Goal: Task Accomplishment & Management: Manage account settings

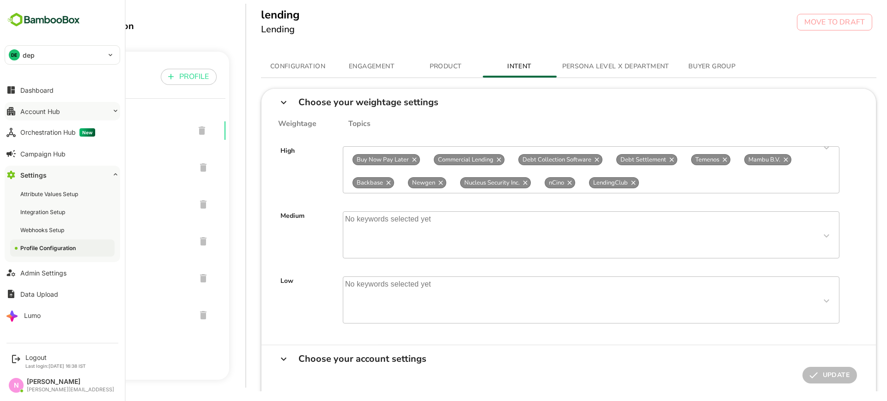
drag, startPoint x: 63, startPoint y: 91, endPoint x: 57, endPoint y: 111, distance: 21.1
click at [62, 91] on button "Dashboard" at bounding box center [62, 90] width 115 height 18
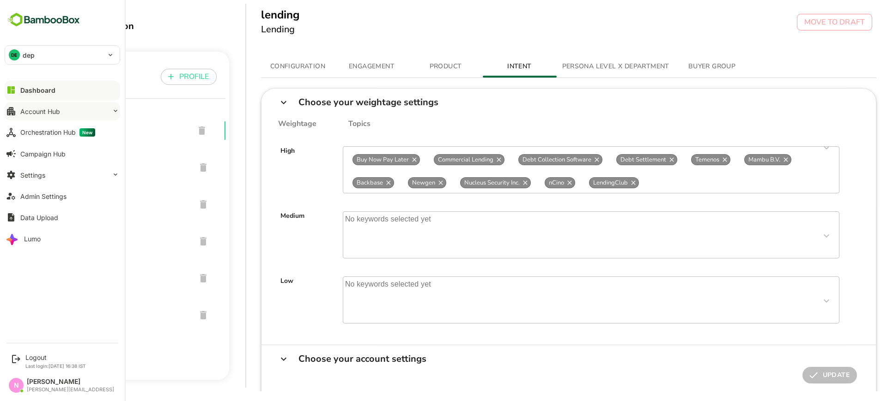
click at [57, 111] on div "Account Hub" at bounding box center [40, 112] width 40 height 8
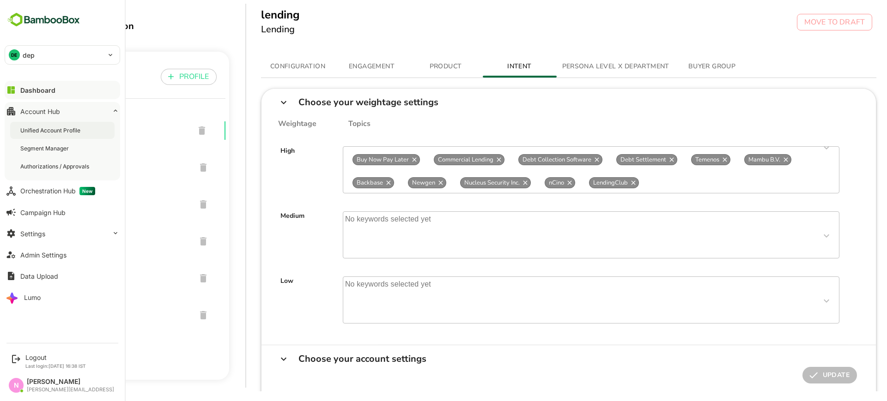
click at [60, 129] on div "Unified Account Profile" at bounding box center [51, 131] width 62 height 8
click at [61, 232] on button "Settings" at bounding box center [62, 233] width 115 height 18
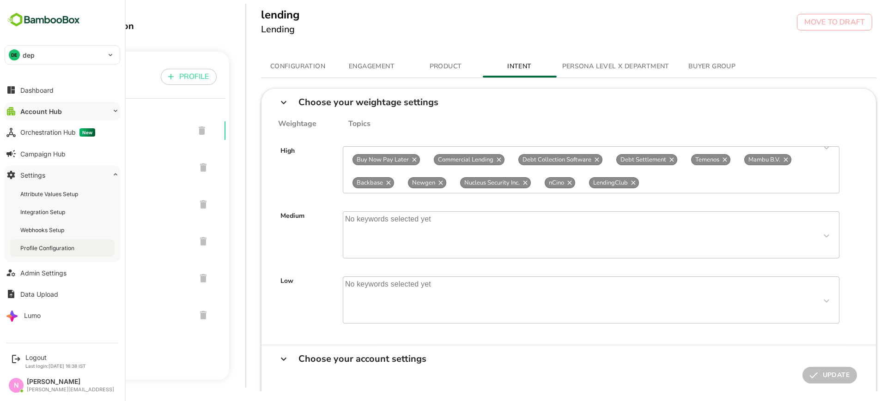
click at [66, 249] on div "Profile Configuration" at bounding box center [48, 248] width 56 height 8
click at [68, 256] on div "Profile Configuration" at bounding box center [62, 248] width 104 height 17
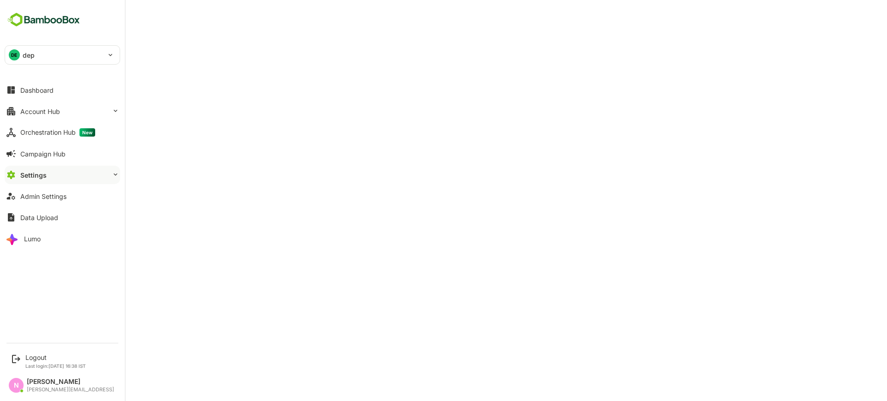
click at [36, 177] on div "Settings" at bounding box center [33, 175] width 26 height 8
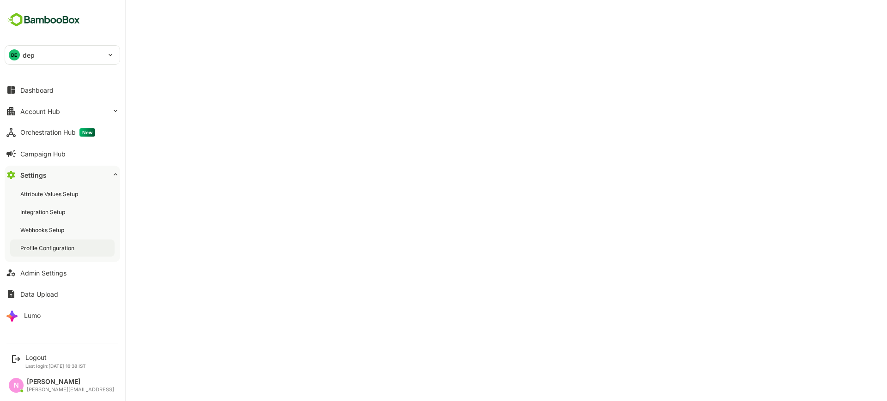
click at [81, 252] on div "Profile Configuration" at bounding box center [62, 248] width 104 height 17
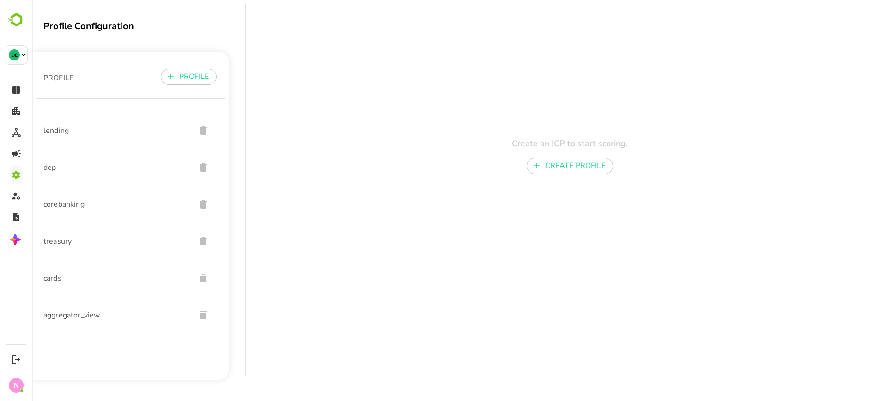
click at [63, 132] on span "lending" at bounding box center [115, 130] width 145 height 11
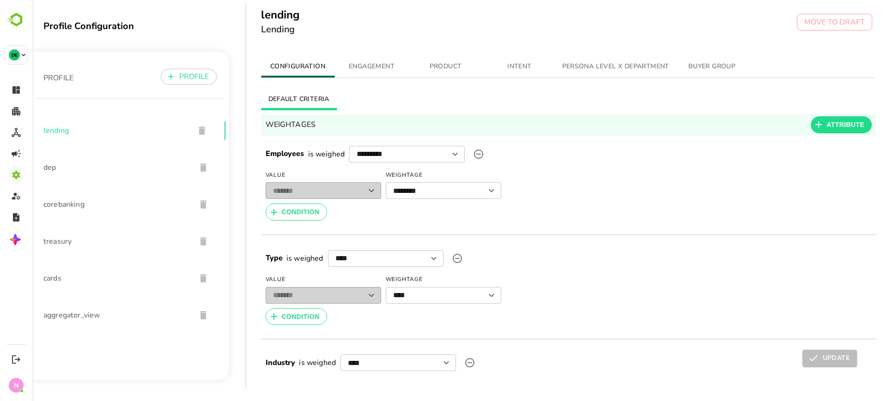
click at [540, 64] on span "INTENT" at bounding box center [519, 67] width 63 height 12
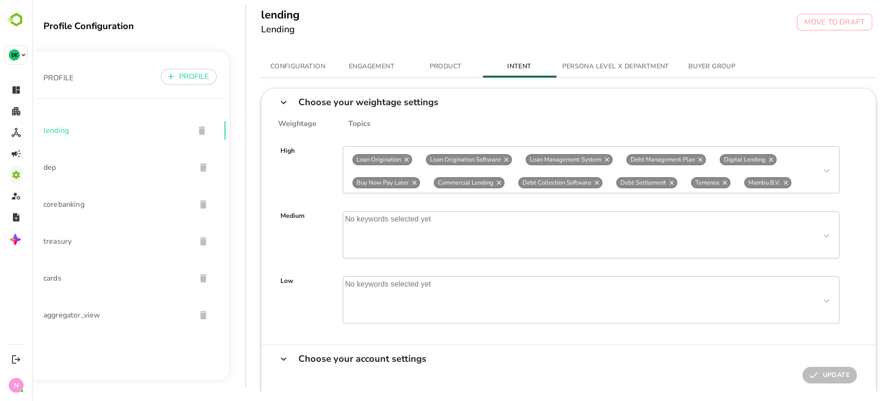
click at [755, 179] on span "Mambu B.V." at bounding box center [763, 183] width 39 height 8
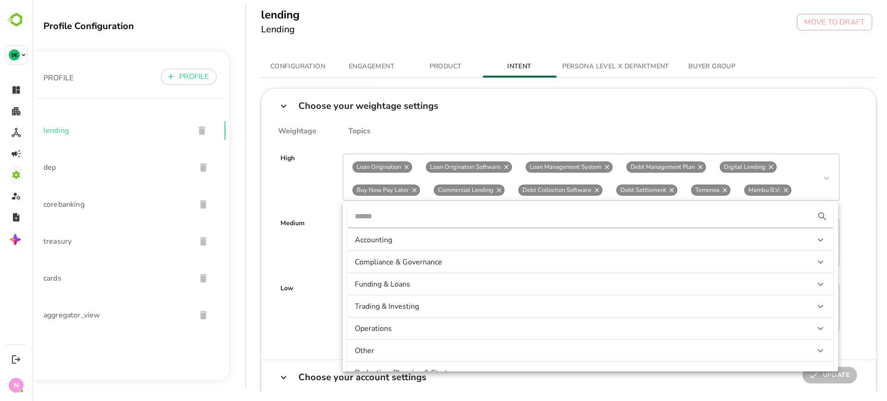
click at [518, 214] on input "text" at bounding box center [579, 216] width 449 height 15
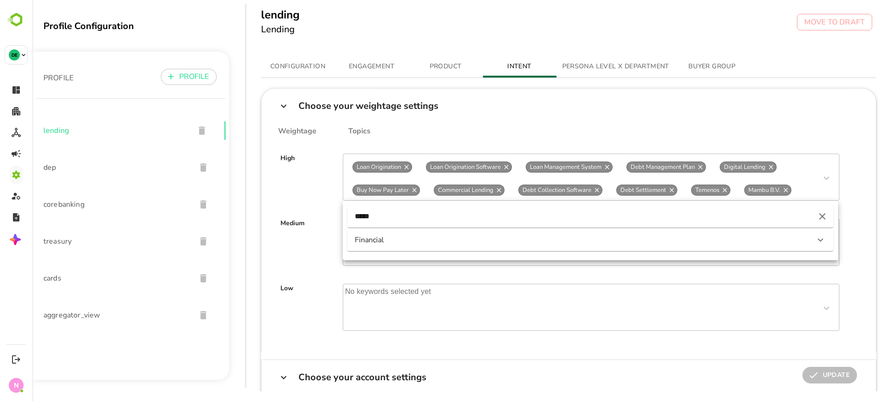
type input "*****"
click at [518, 243] on div "Financial" at bounding box center [582, 240] width 454 height 10
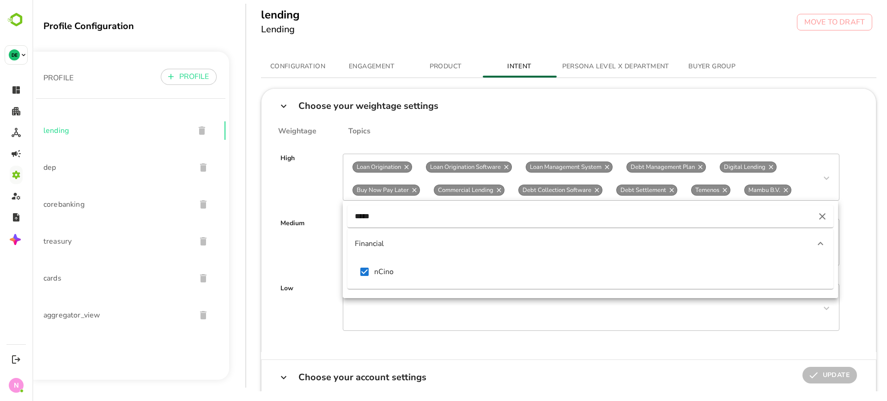
click at [326, 272] on div "Low No keywords selected yet" at bounding box center [569, 298] width 600 height 65
click at [578, 99] on div "Choose your weightage settings" at bounding box center [569, 106] width 600 height 16
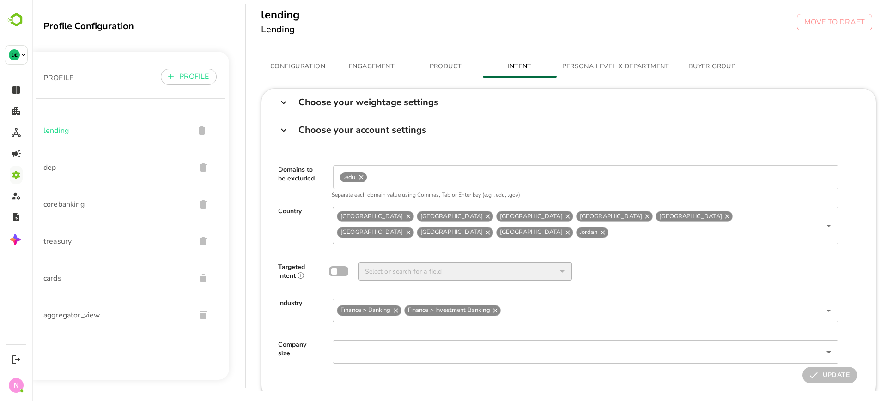
click at [376, 104] on div "Choose your weightage settings" at bounding box center [368, 102] width 140 height 9
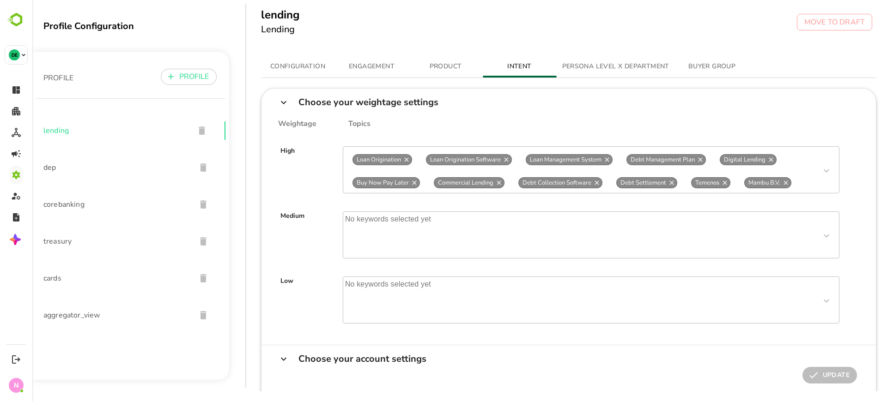
scroll to position [23, 0]
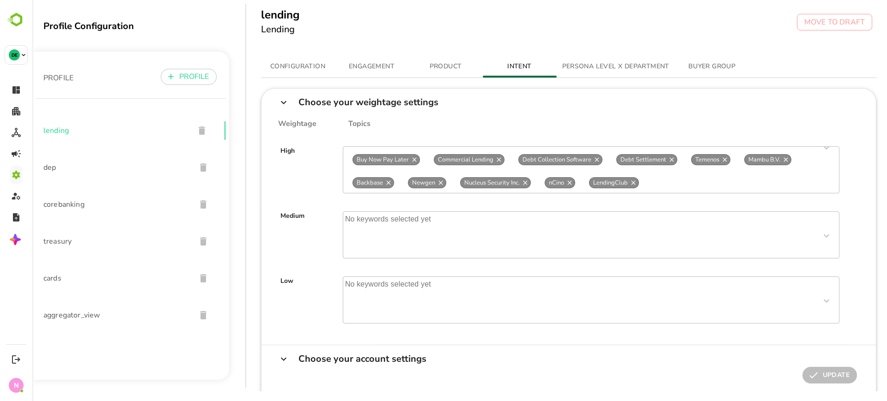
click at [708, 187] on div "Loan Origination Loan Origination Software Loan Management System Debt Manageme…" at bounding box center [591, 169] width 496 height 47
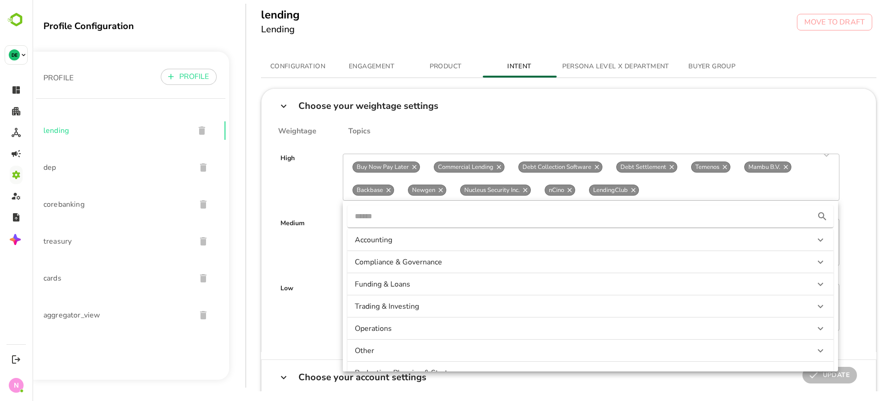
click at [588, 217] on input "text" at bounding box center [579, 216] width 449 height 15
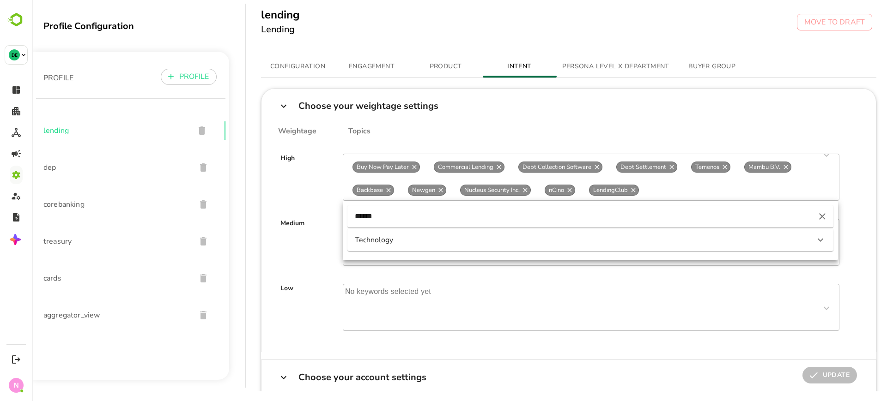
type input "******"
click at [517, 239] on div "Technology" at bounding box center [582, 240] width 454 height 10
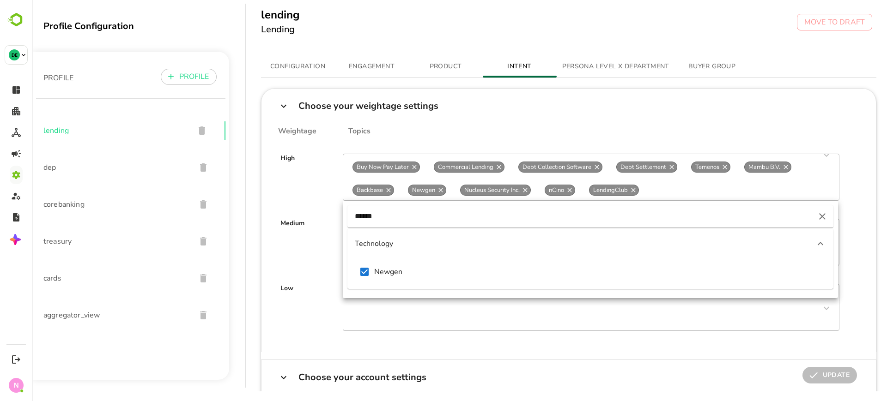
click at [488, 109] on div "Choose your weightage settings" at bounding box center [569, 106] width 600 height 16
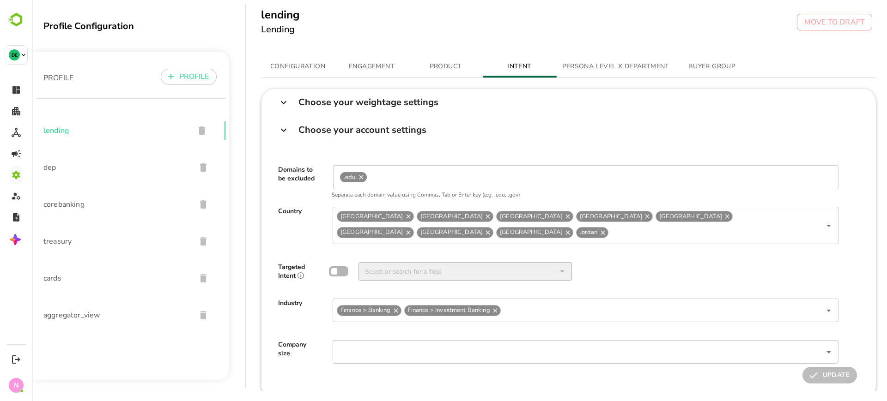
click at [383, 91] on div "Choose your weightage settings" at bounding box center [568, 102] width 615 height 27
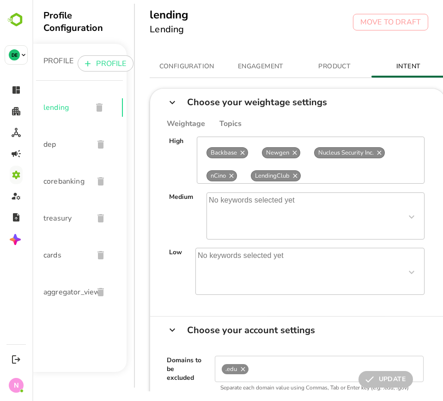
scroll to position [115, 0]
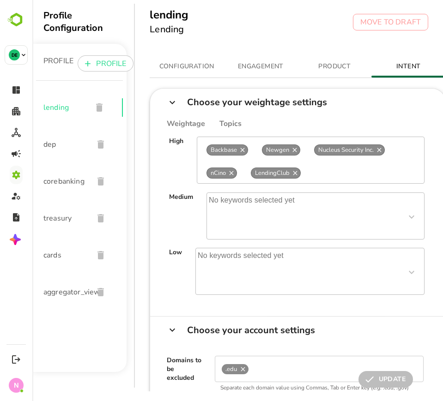
click at [322, 170] on div "Loan Origination Loan Origination Software Loan Management System Debt Manageme…" at bounding box center [311, 160] width 228 height 47
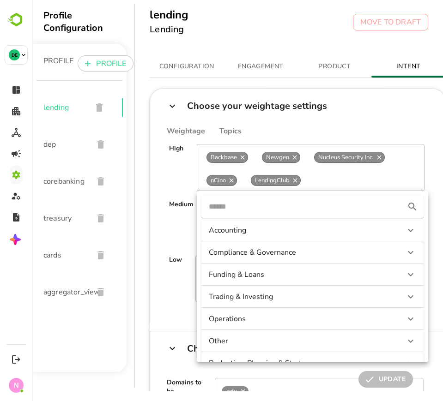
click at [269, 210] on input "text" at bounding box center [301, 206] width 185 height 15
click at [169, 176] on div "High Loan Origination Loan Origination Software Loan Management System Debt Man…" at bounding box center [297, 163] width 280 height 55
click at [175, 182] on div "High" at bounding box center [176, 167] width 14 height 47
click at [257, 207] on input "text" at bounding box center [301, 206] width 185 height 15
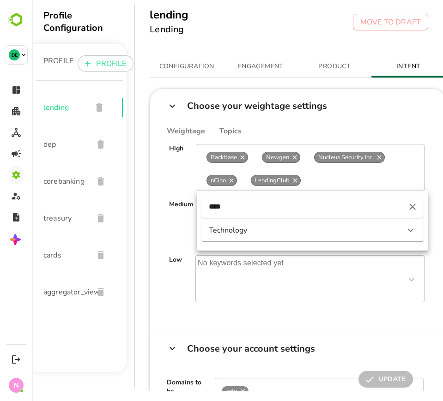
type input "****"
click at [262, 227] on div "Technology" at bounding box center [304, 230] width 191 height 10
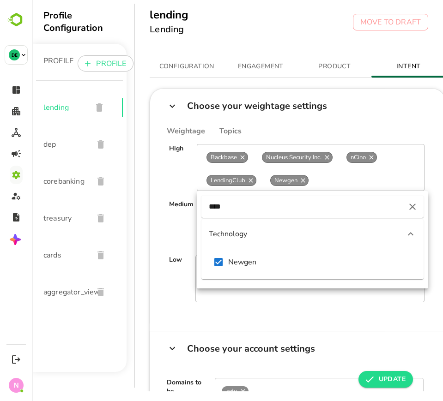
click at [171, 230] on div "Medium" at bounding box center [181, 223] width 24 height 47
drag, startPoint x: 265, startPoint y: 215, endPoint x: 216, endPoint y: 213, distance: 49.0
click at [216, 213] on div "****" at bounding box center [312, 207] width 222 height 22
drag, startPoint x: 225, startPoint y: 205, endPoint x: 205, endPoint y: 214, distance: 22.1
click at [205, 214] on div "****" at bounding box center [312, 207] width 222 height 22
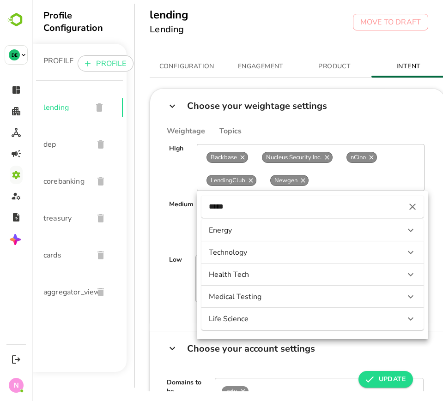
click at [276, 230] on div "Energy" at bounding box center [304, 230] width 191 height 10
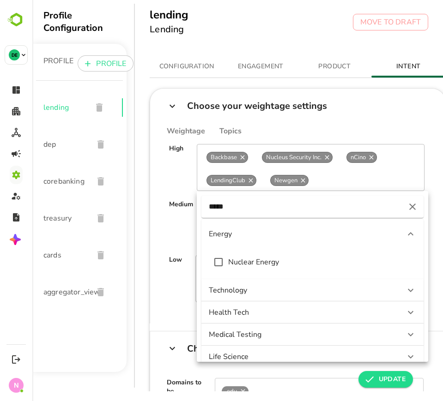
click at [262, 206] on input "*****" at bounding box center [301, 206] width 185 height 15
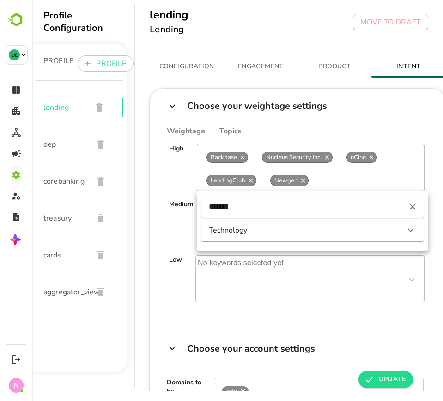
click at [237, 239] on div "Technology" at bounding box center [312, 230] width 222 height 22
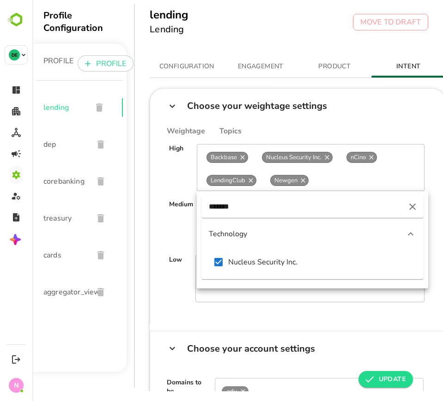
click at [253, 206] on input "*******" at bounding box center [301, 206] width 185 height 15
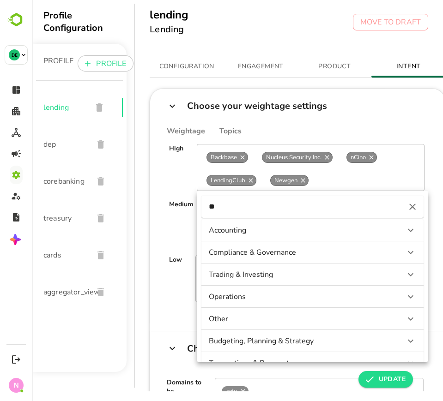
type input "*"
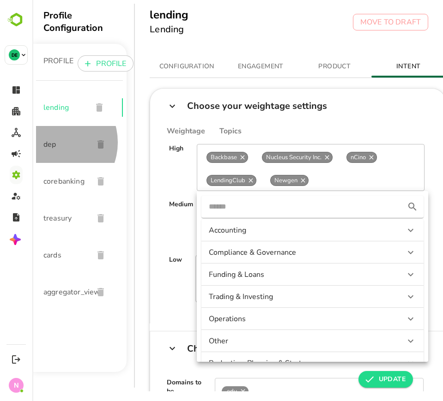
click at [54, 142] on span "dep" at bounding box center [64, 144] width 42 height 11
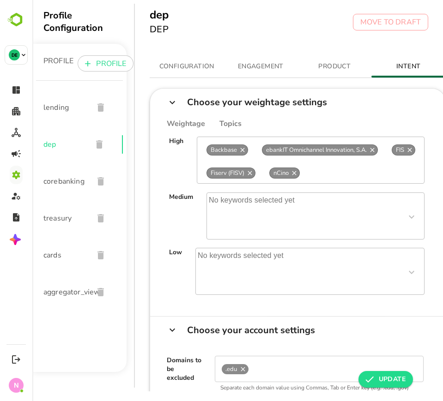
scroll to position [92, 0]
click at [319, 169] on div "FinTech Mobile Banking Online Banking Digital Onboarding Digital Banking Digita…" at bounding box center [311, 160] width 228 height 47
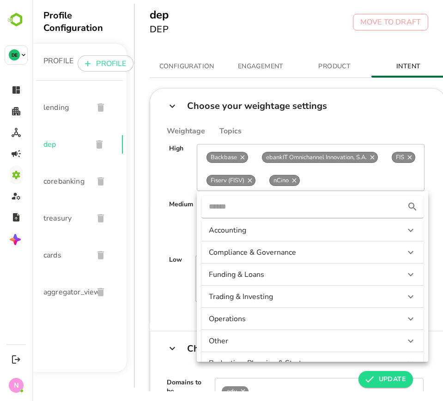
click at [255, 201] on input "text" at bounding box center [301, 206] width 185 height 15
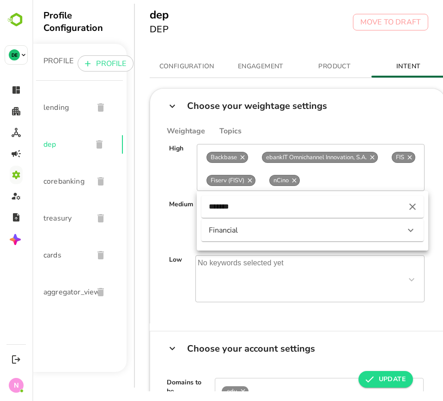
type input "*******"
click at [247, 230] on div "Financial" at bounding box center [304, 230] width 191 height 10
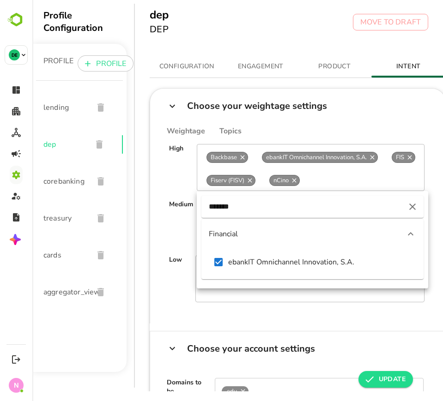
click at [270, 199] on div "*******" at bounding box center [312, 207] width 222 height 22
click at [248, 209] on input "*******" at bounding box center [301, 206] width 185 height 15
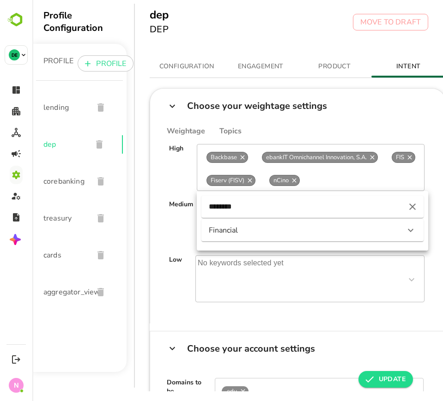
type input "********"
click at [238, 223] on div "Financial" at bounding box center [312, 230] width 222 height 22
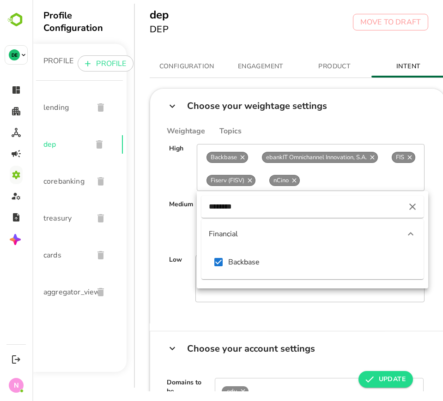
drag, startPoint x: 258, startPoint y: 208, endPoint x: 184, endPoint y: 197, distance: 74.7
click at [184, 197] on div "High FinTech Mobile Banking Online Banking Digital Onboarding Digital Banking D…" at bounding box center [297, 226] width 280 height 181
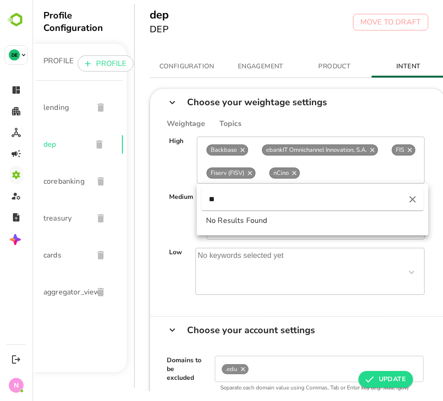
type input "*"
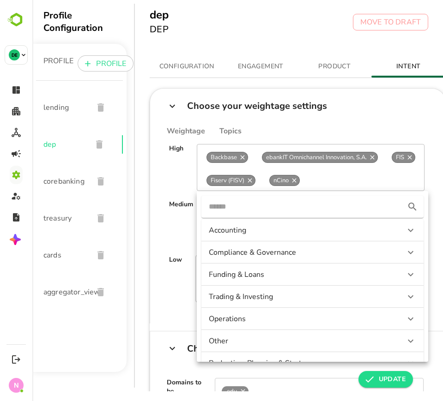
scroll to position [0, 6]
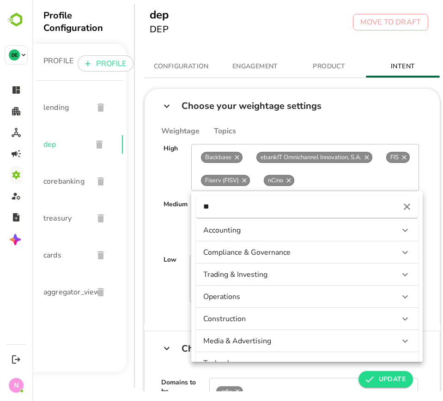
type input "*"
click at [266, 224] on div "Compliance & Governance" at bounding box center [307, 230] width 222 height 22
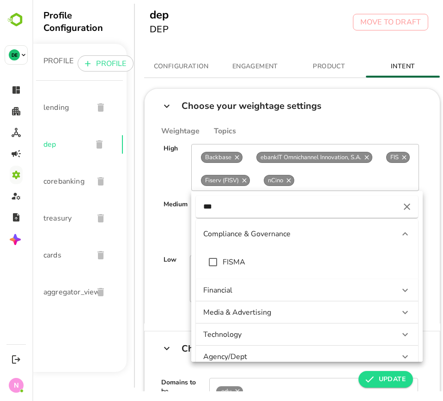
click at [260, 281] on div "Financial" at bounding box center [307, 290] width 222 height 22
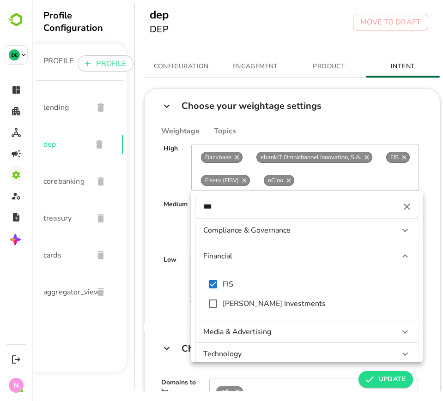
click at [166, 228] on div "Medium" at bounding box center [175, 223] width 24 height 47
click at [254, 204] on input "***" at bounding box center [295, 206] width 185 height 15
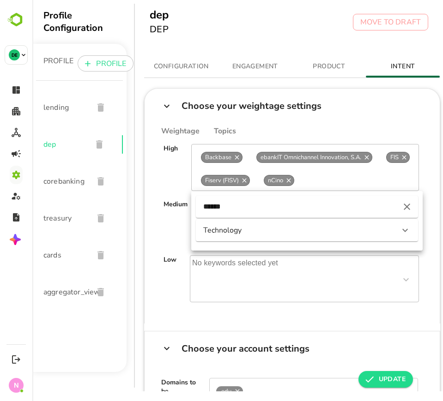
type input "******"
click at [227, 223] on div "Technology" at bounding box center [307, 230] width 222 height 22
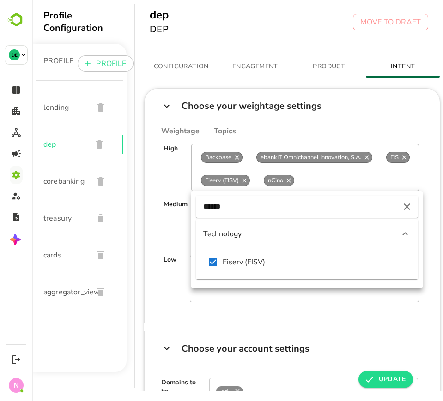
click at [137, 220] on div "CONFIGURATION ENGAGEMENT PRODUCT INTENT PERSONA LEVEL X DEPARTMENT BUYER GROUP …" at bounding box center [300, 220] width 331 height 344
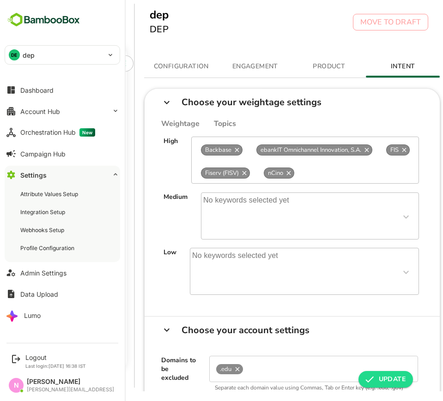
click at [61, 61] on div "DE dep" at bounding box center [56, 55] width 103 height 18
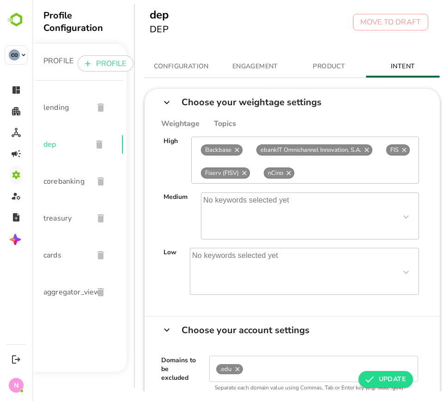
click at [381, 375] on span "UPDATE" at bounding box center [386, 379] width 40 height 11
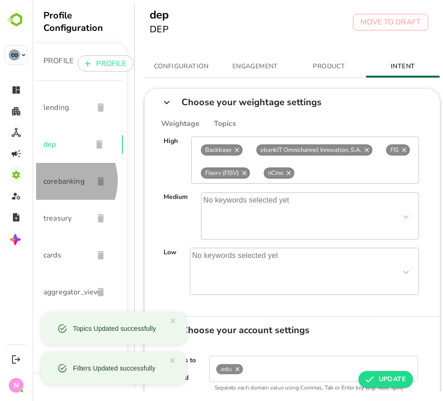
click at [57, 181] on span "corebanking" at bounding box center [64, 181] width 42 height 11
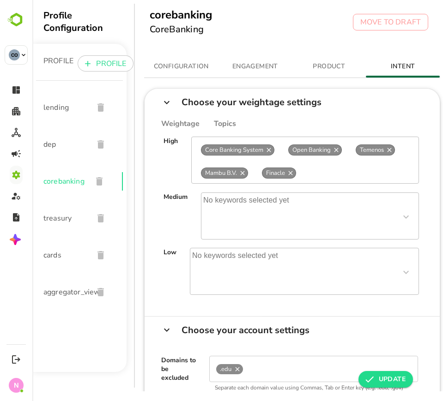
click at [314, 175] on div "Banking Core Banking Software Banking as a Service ([PERSON_NAME]) Platform Ban…" at bounding box center [305, 160] width 228 height 47
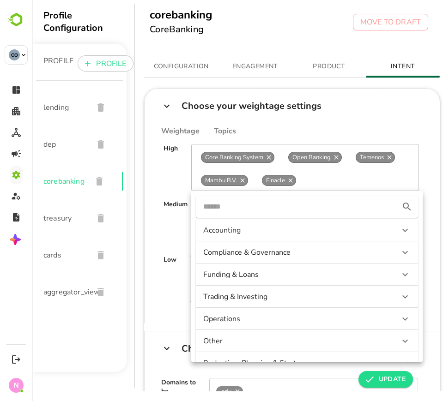
click at [293, 212] on input "text" at bounding box center [295, 206] width 185 height 15
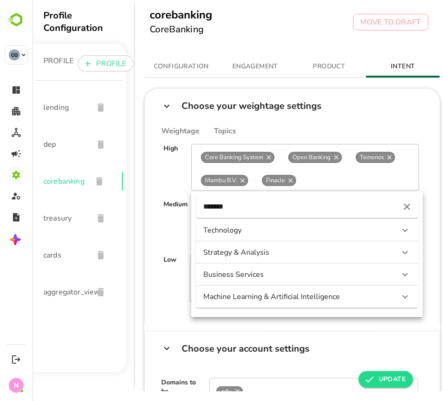
type input "*******"
click at [287, 234] on div "Technology" at bounding box center [298, 230] width 191 height 10
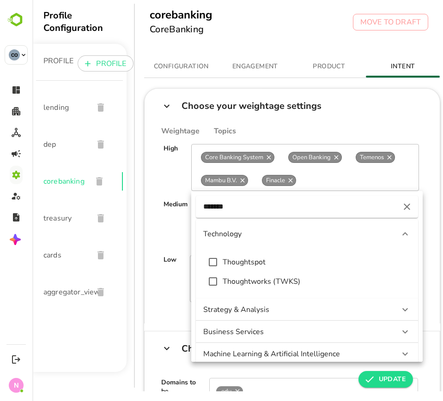
click at [312, 319] on div "Strategy & Analysis" at bounding box center [307, 310] width 222 height 22
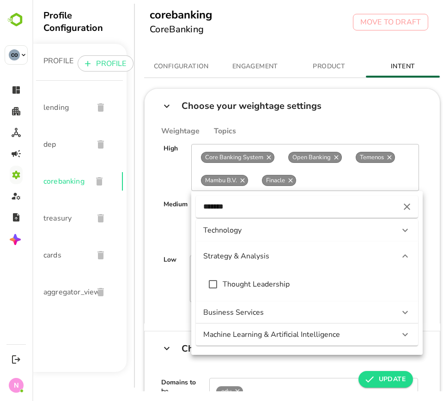
click at [301, 326] on div "Machine Learning & Artificial Intelligence" at bounding box center [307, 335] width 222 height 22
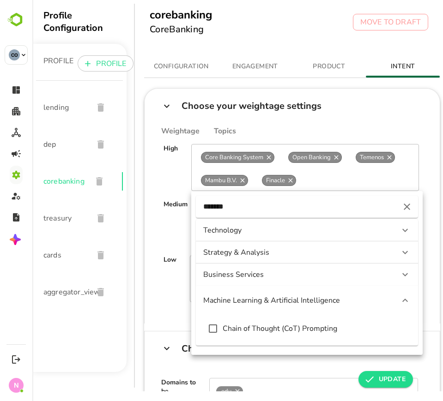
click at [292, 300] on div "Machine Learning & Artificial Intelligence" at bounding box center [298, 301] width 191 height 10
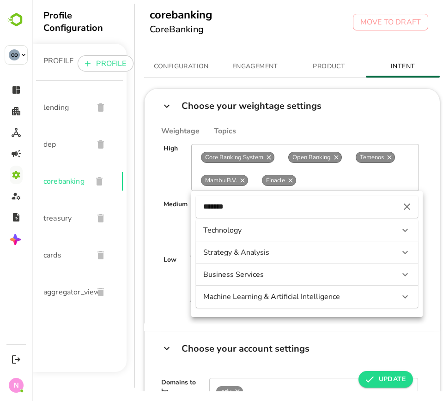
click at [300, 300] on div "Machine Learning & Artificial Intelligence" at bounding box center [298, 297] width 191 height 10
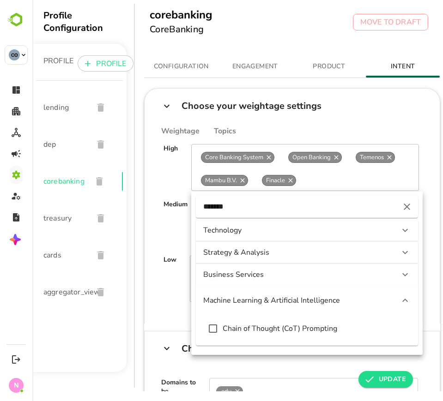
click at [290, 270] on div "Business Services" at bounding box center [298, 275] width 191 height 10
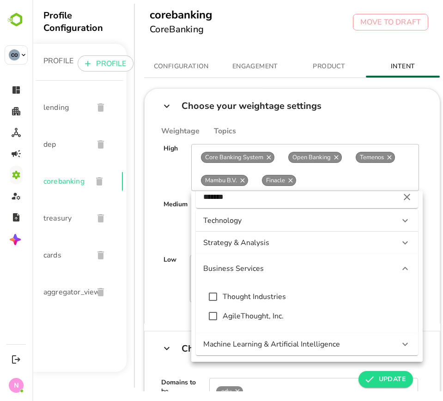
scroll to position [12, 0]
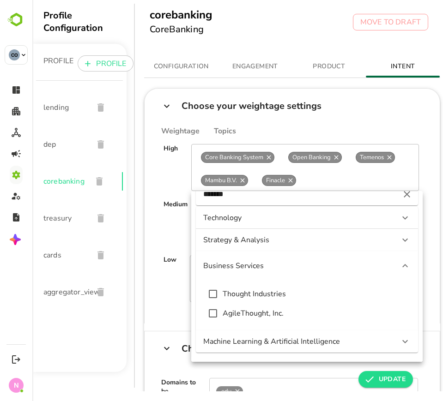
click at [165, 160] on div "High" at bounding box center [170, 167] width 14 height 47
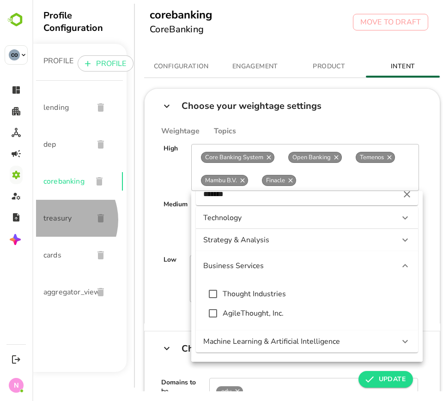
click at [54, 220] on span "treasury" at bounding box center [64, 218] width 42 height 11
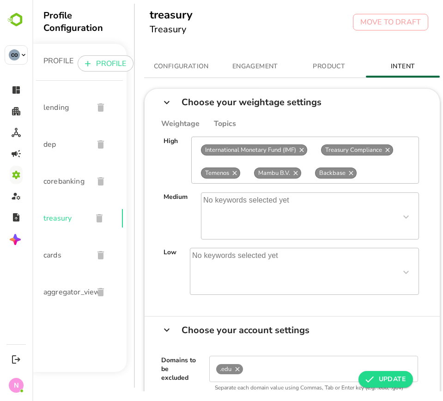
click at [372, 170] on div "Treasury Management System Treasury Management Collateral Management Software T…" at bounding box center [305, 160] width 228 height 47
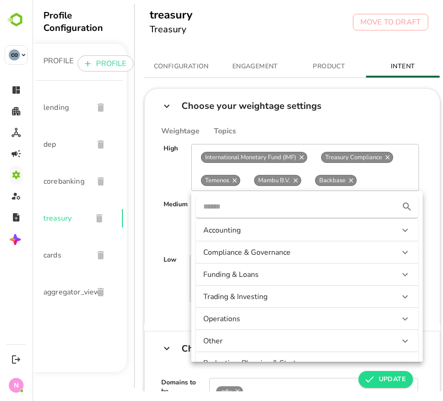
click at [332, 207] on input "text" at bounding box center [295, 206] width 185 height 15
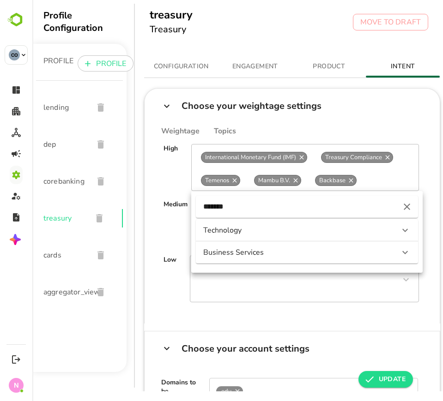
type input "*******"
click at [313, 231] on div "Technology" at bounding box center [307, 230] width 222 height 22
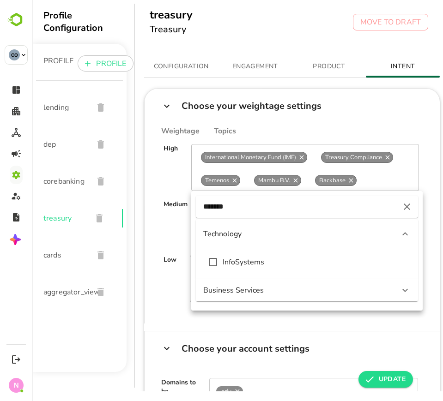
click at [293, 291] on div "Business Services" at bounding box center [298, 290] width 191 height 10
drag, startPoint x: 252, startPoint y: 212, endPoint x: 198, endPoint y: 223, distance: 55.7
click at [198, 223] on div "******* Technology Business Services Infosys (INFY)" at bounding box center [306, 251] width 231 height 120
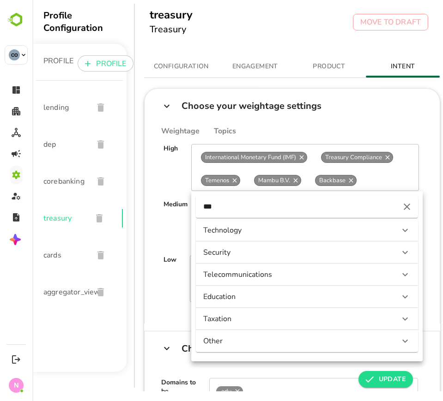
type input "***"
click at [223, 230] on div "Technology" at bounding box center [298, 230] width 191 height 10
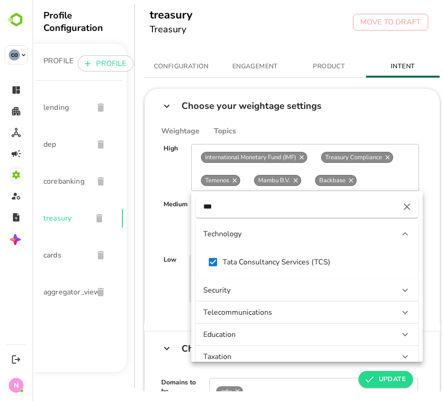
click at [233, 293] on div "Security" at bounding box center [298, 290] width 191 height 10
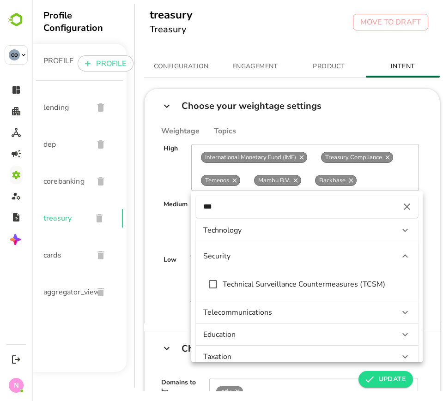
click at [173, 276] on div "Low" at bounding box center [169, 278] width 13 height 47
drag, startPoint x: 278, startPoint y: 212, endPoint x: 189, endPoint y: 217, distance: 89.7
click at [189, 217] on div "High Treasury Management System Treasury Management Collateral Management Softw…" at bounding box center [292, 226] width 280 height 181
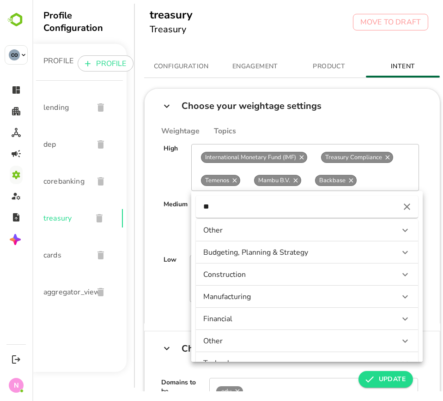
type input "*"
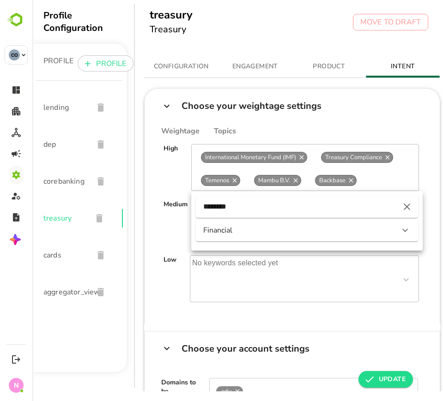
type input "********"
click at [220, 232] on div "Financial" at bounding box center [298, 230] width 191 height 10
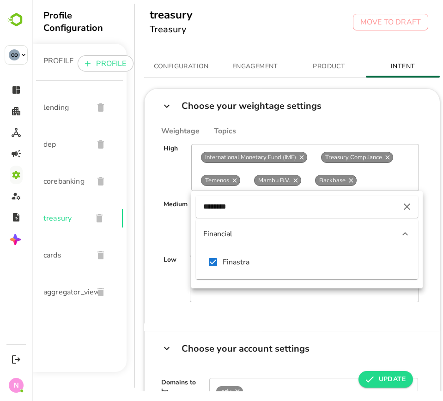
drag, startPoint x: 246, startPoint y: 206, endPoint x: 185, endPoint y: 206, distance: 60.5
click at [185, 206] on div "High Treasury Management System Treasury Management Collateral Management Softw…" at bounding box center [292, 226] width 280 height 181
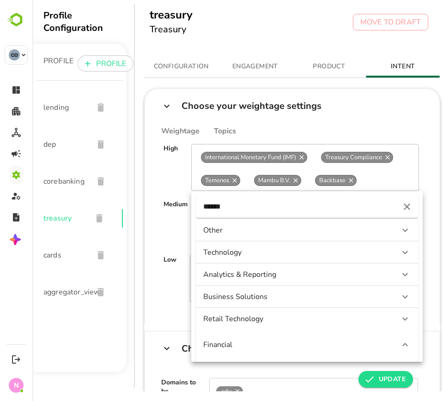
type input "******"
click at [243, 230] on div "Other" at bounding box center [298, 230] width 191 height 10
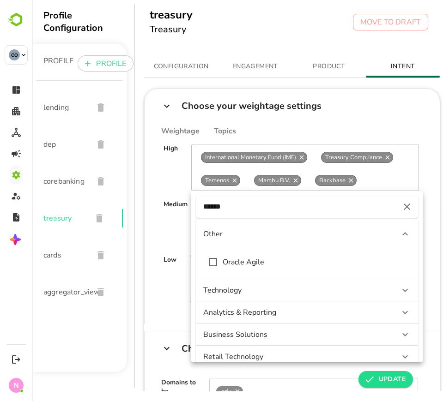
click at [236, 281] on div "Technology" at bounding box center [307, 290] width 222 height 22
drag, startPoint x: 264, startPoint y: 211, endPoint x: 192, endPoint y: 218, distance: 72.4
click at [191, 218] on div "****** Other Technology Oracle (ORCL) Analytics & Reporting Business Solutions …" at bounding box center [306, 276] width 231 height 171
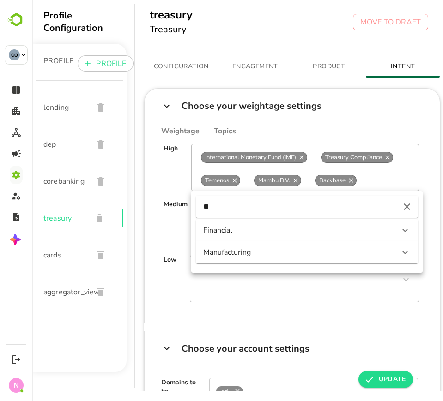
type input "*"
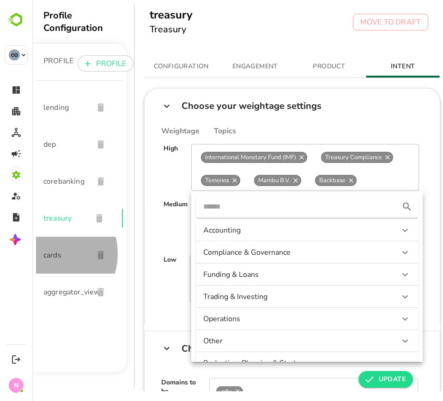
click at [49, 254] on span "cards" at bounding box center [64, 255] width 42 height 11
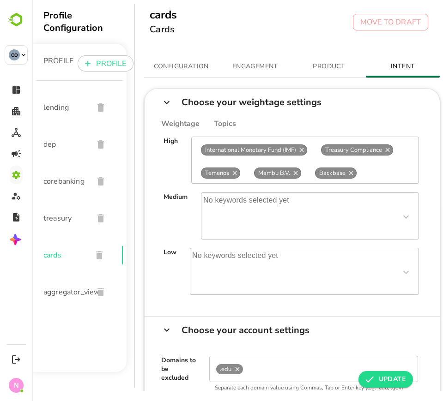
scroll to position [0, 0]
click at [368, 174] on div "Card Management System Credit Card Processing Instant Card Issuance Digital Pay…" at bounding box center [305, 160] width 228 height 47
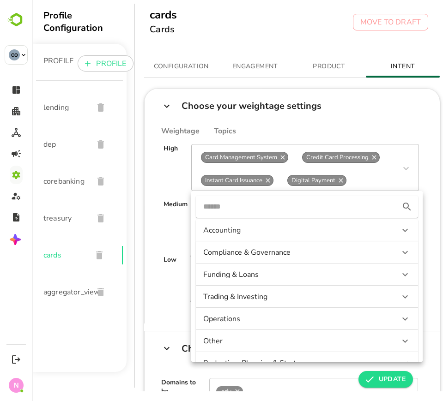
click at [281, 201] on input "text" at bounding box center [295, 206] width 185 height 15
type input "***"
click at [276, 253] on div "Financial" at bounding box center [298, 253] width 191 height 10
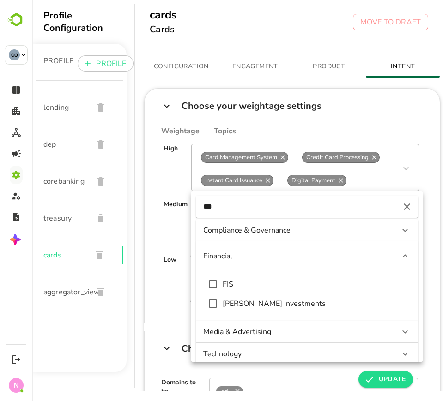
click at [245, 283] on div "FIS" at bounding box center [306, 284] width 166 height 10
click at [174, 233] on div "Medium" at bounding box center [175, 223] width 24 height 47
click at [158, 166] on div "High Card Management System Credit Card Processing Instant Card Issuance Digita…" at bounding box center [292, 163] width 280 height 55
drag, startPoint x: 218, startPoint y: 208, endPoint x: 195, endPoint y: 207, distance: 23.6
click at [195, 207] on div "*** Compliance & Governance Financial FIS [PERSON_NAME] Investments Media & Adv…" at bounding box center [306, 276] width 231 height 171
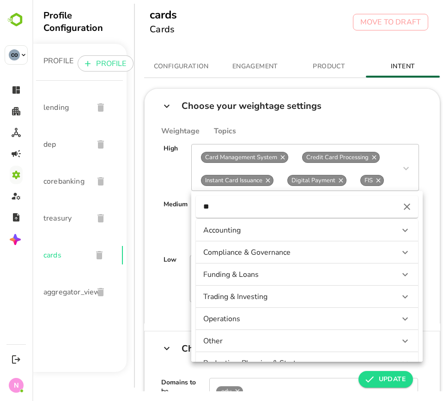
type input "*"
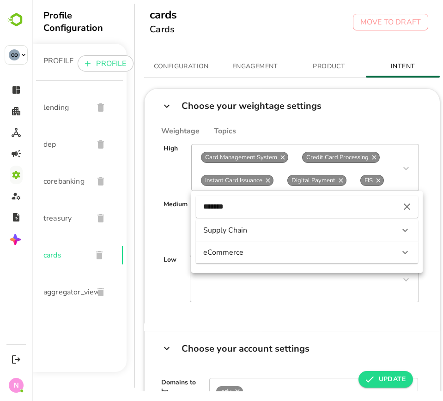
click at [240, 221] on div "Supply Chain" at bounding box center [307, 230] width 222 height 22
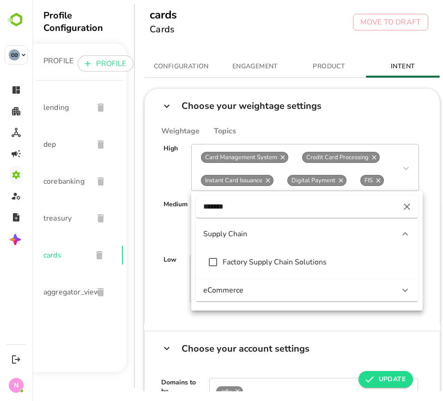
click at [254, 289] on div "eCommerce" at bounding box center [298, 290] width 191 height 10
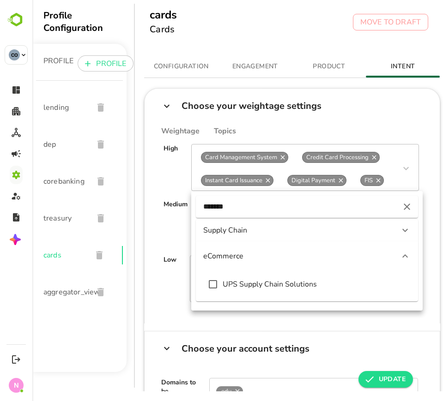
drag, startPoint x: 243, startPoint y: 191, endPoint x: 236, endPoint y: 207, distance: 17.4
click at [215, 202] on div "******* Supply Chain eCommerce UPS Supply Chain Solutions" at bounding box center [306, 251] width 231 height 120
click at [246, 208] on input "*******" at bounding box center [295, 206] width 185 height 15
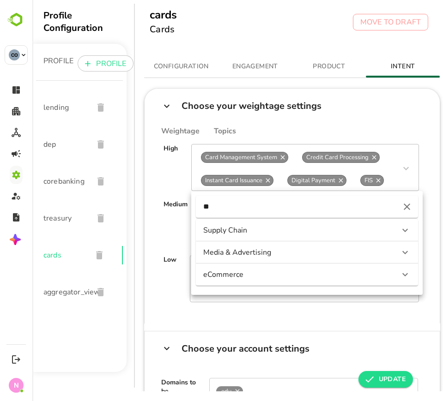
type input "*"
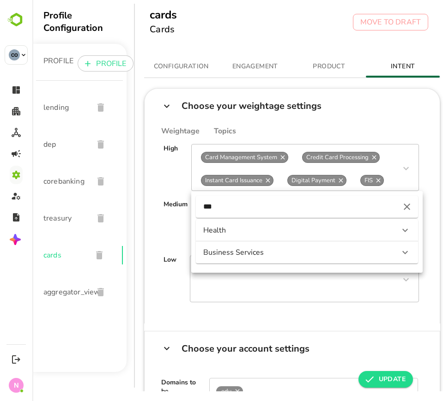
click at [249, 221] on div "Health" at bounding box center [307, 230] width 222 height 22
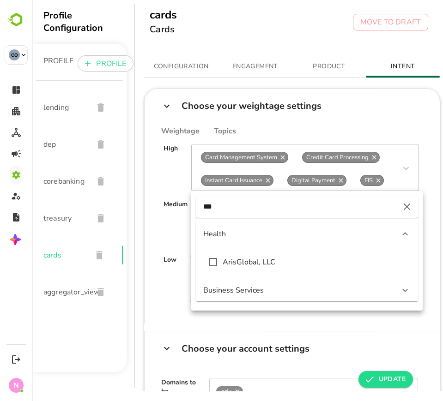
click at [283, 285] on div "Business Services" at bounding box center [298, 290] width 191 height 10
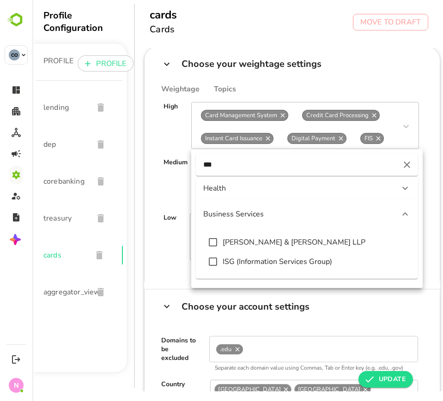
scroll to position [115, 6]
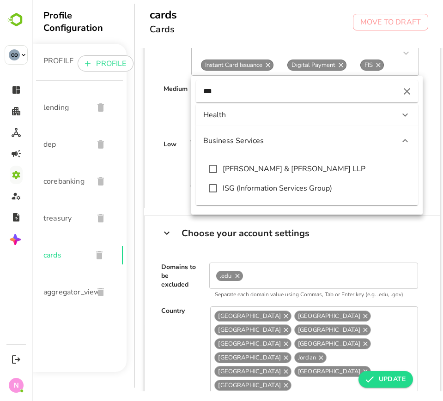
click at [224, 112] on div "Health" at bounding box center [298, 115] width 191 height 10
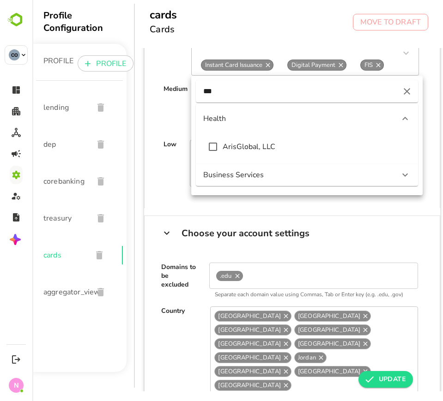
click at [177, 114] on div "Medium" at bounding box center [175, 108] width 24 height 47
drag, startPoint x: 238, startPoint y: 79, endPoint x: 205, endPoint y: 93, distance: 36.0
click at [205, 93] on div "*** Health ArisGlobal, LLC Business Services" at bounding box center [306, 136] width 231 height 120
click at [239, 93] on input "***" at bounding box center [295, 91] width 185 height 15
click at [239, 91] on input "***" at bounding box center [295, 91] width 185 height 15
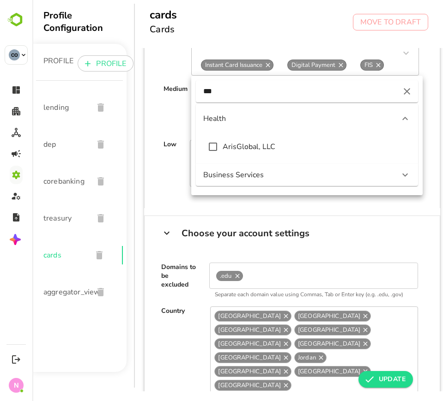
click at [224, 84] on input "***" at bounding box center [295, 91] width 185 height 15
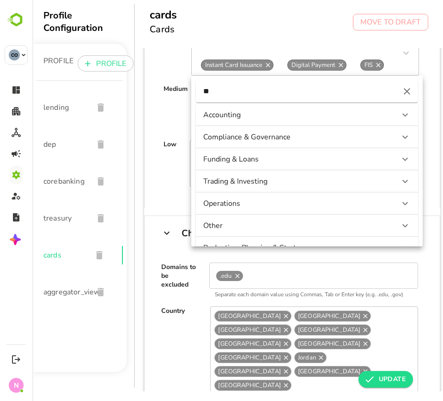
type input "*"
type input "***"
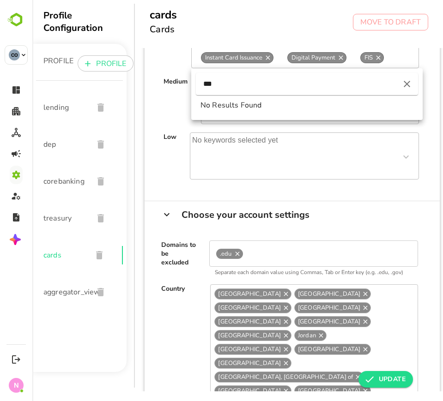
drag, startPoint x: 250, startPoint y: 80, endPoint x: 199, endPoint y: 89, distance: 51.5
click at [199, 89] on div "***" at bounding box center [307, 84] width 222 height 22
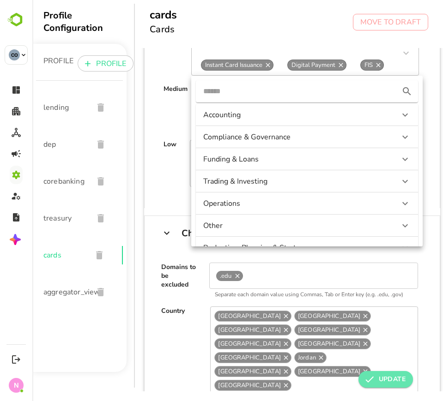
click at [395, 378] on span "UPDATE" at bounding box center [386, 379] width 40 height 11
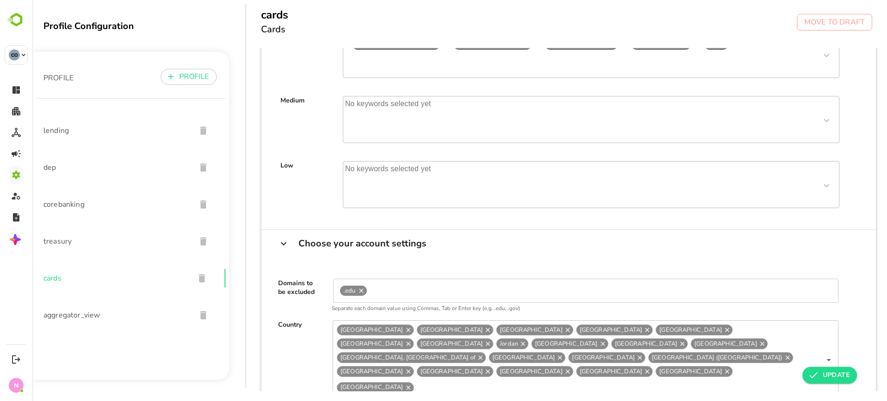
scroll to position [0, 0]
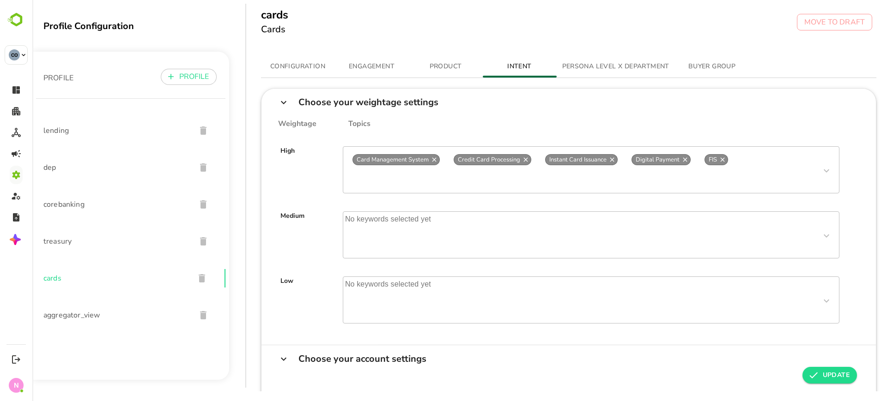
click at [576, 71] on span "PERSONA LEVEL X DEPARTMENT" at bounding box center [615, 67] width 107 height 12
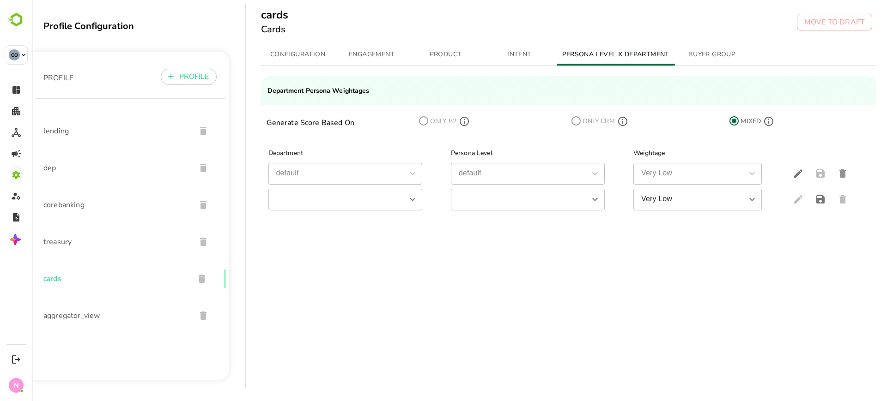
scroll to position [21, 0]
click at [69, 129] on span "lending" at bounding box center [115, 131] width 145 height 11
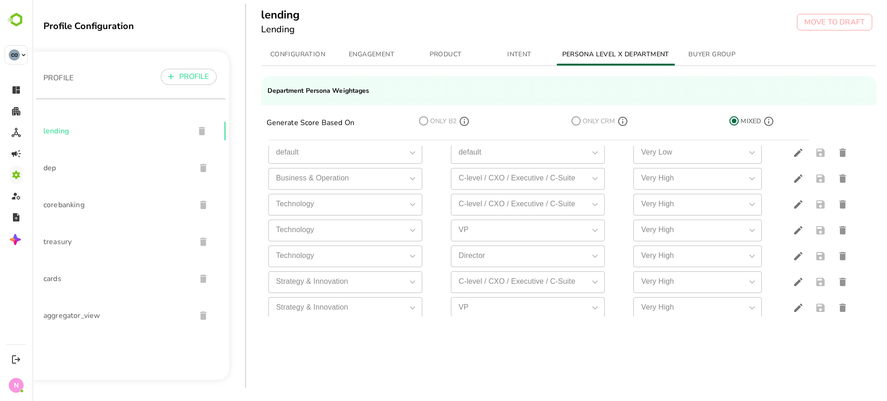
scroll to position [0, 0]
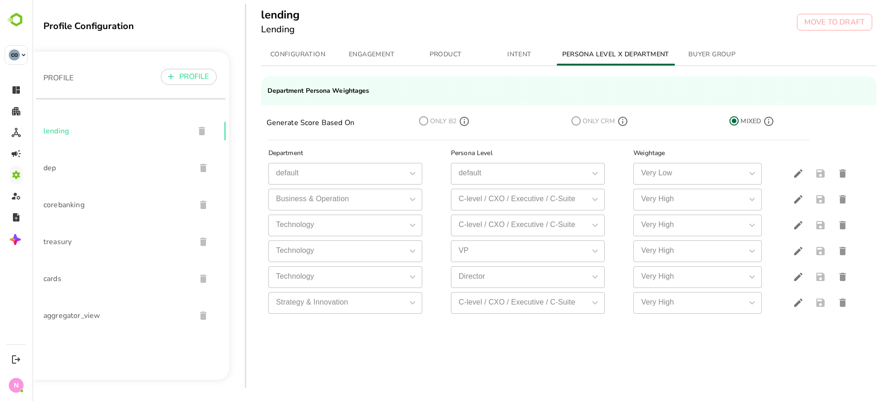
click at [52, 167] on span "dep" at bounding box center [115, 168] width 145 height 11
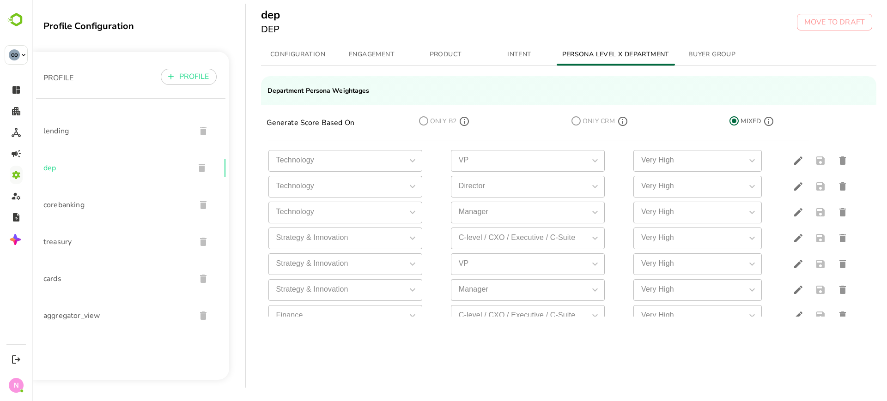
click at [69, 204] on span "corebanking" at bounding box center [115, 204] width 145 height 11
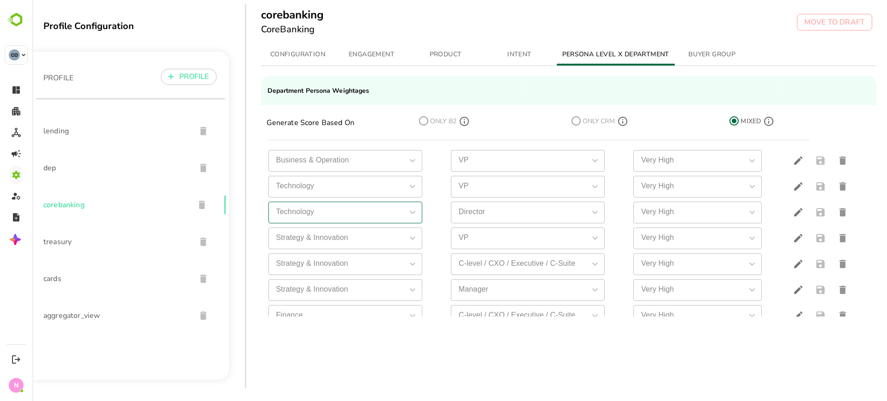
scroll to position [284, 0]
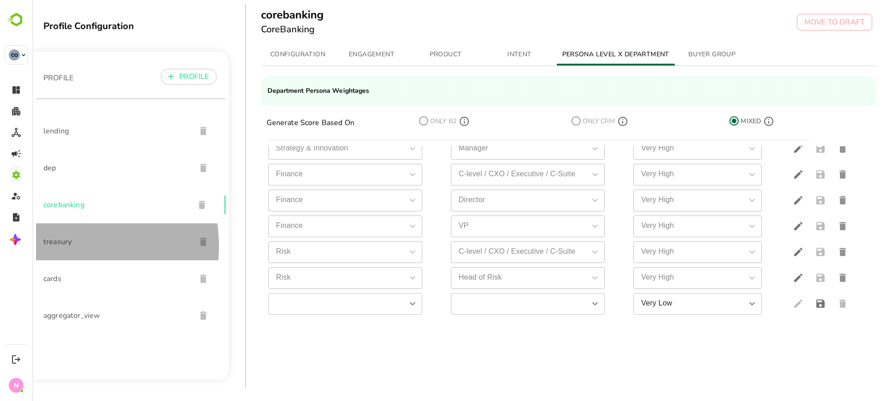
click at [68, 246] on span "treasury" at bounding box center [115, 241] width 145 height 11
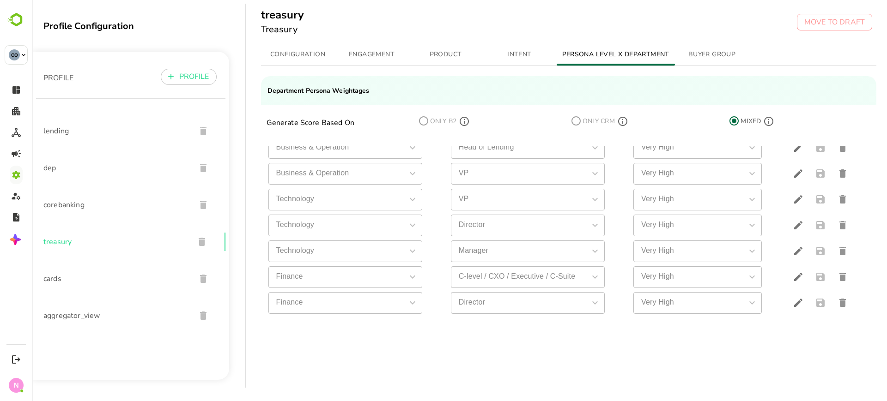
scroll to position [0, 0]
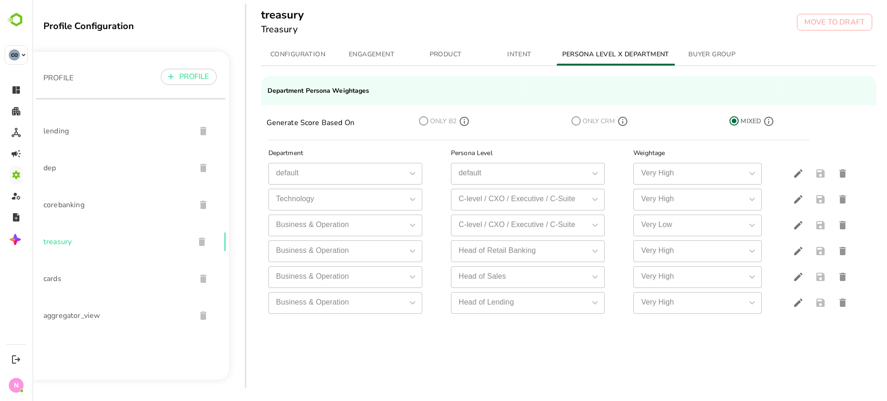
click at [59, 284] on span "cards" at bounding box center [115, 278] width 145 height 11
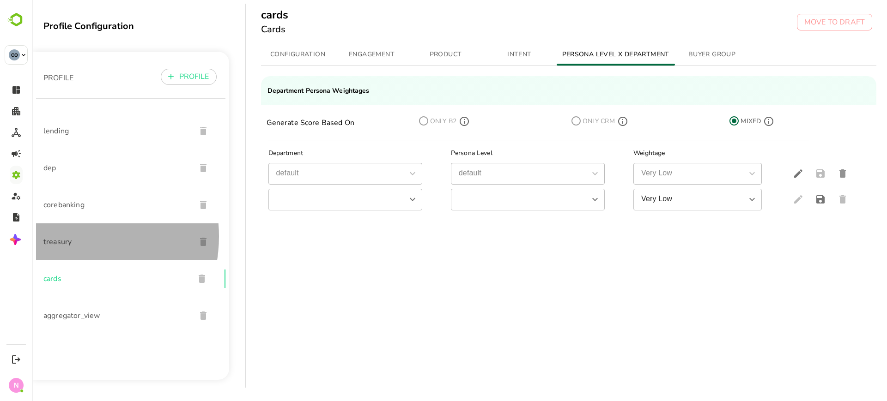
click at [62, 236] on span "treasury" at bounding box center [115, 241] width 145 height 11
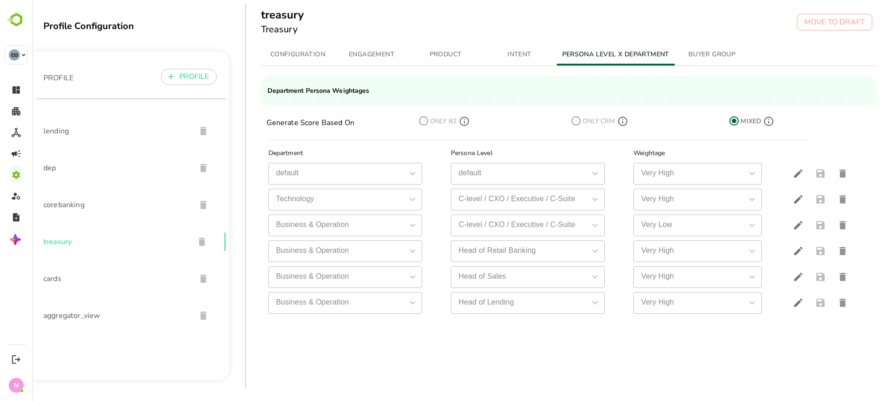
click at [60, 211] on div "corebanking" at bounding box center [130, 205] width 189 height 37
click at [54, 178] on div "dep" at bounding box center [130, 168] width 189 height 37
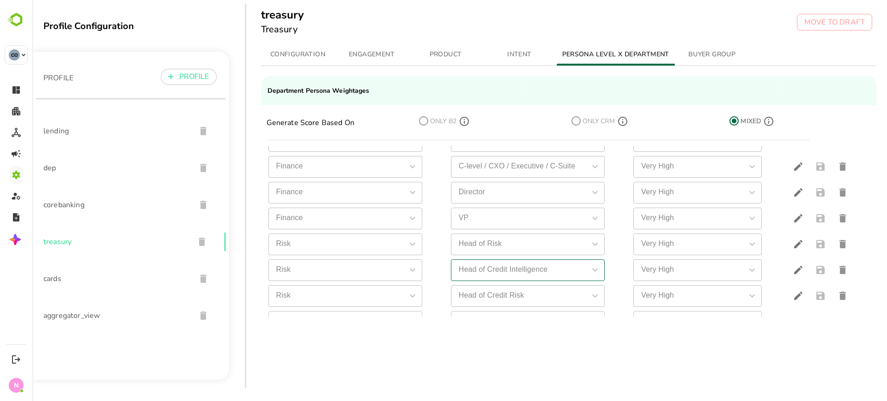
scroll to position [284, 0]
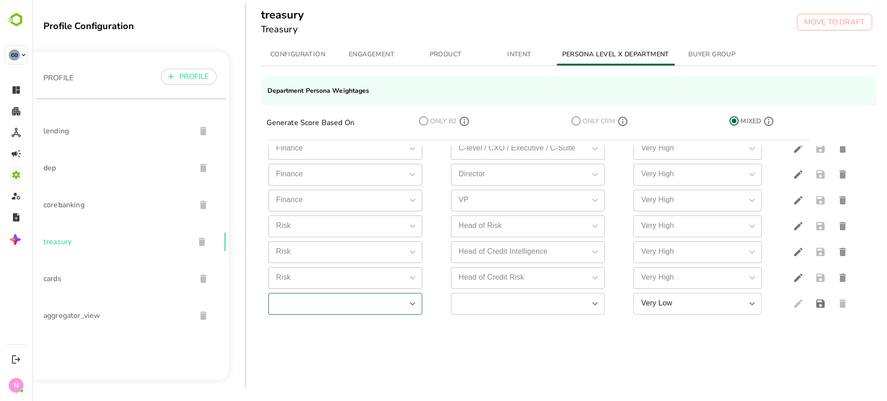
drag, startPoint x: 355, startPoint y: 267, endPoint x: 298, endPoint y: 296, distance: 63.4
click at [298, 296] on input "simple table" at bounding box center [337, 304] width 133 height 16
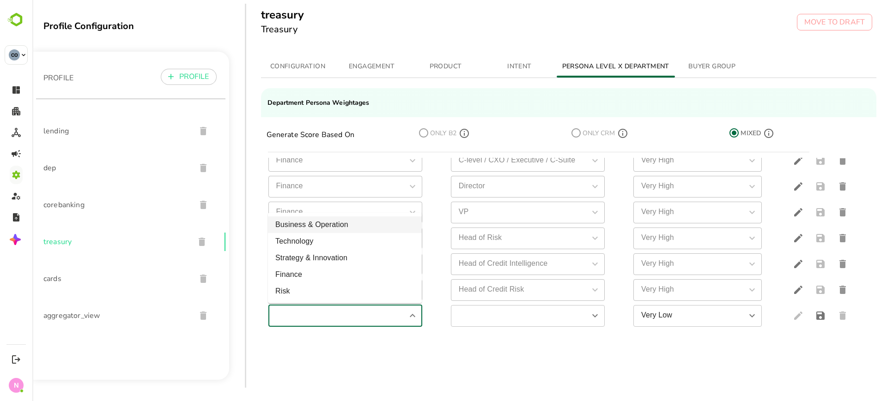
type input "**********"
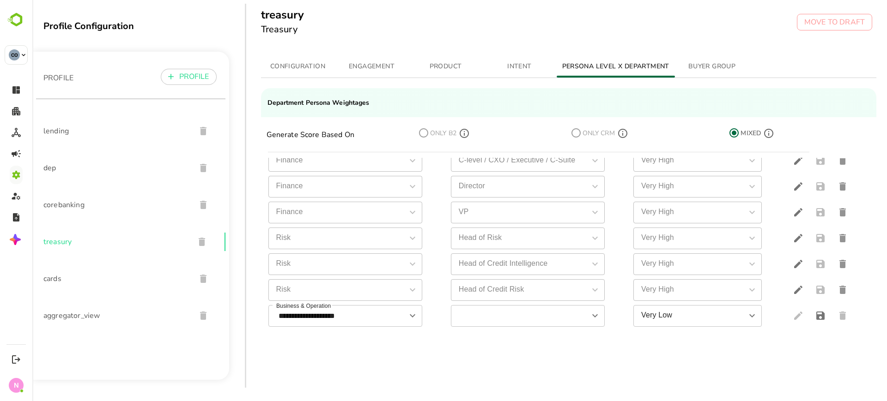
click at [499, 364] on div "Department Persona Weightages Generate Score Based On ONLY B2 ONLY CRM MIXED De…" at bounding box center [569, 229] width 616 height 303
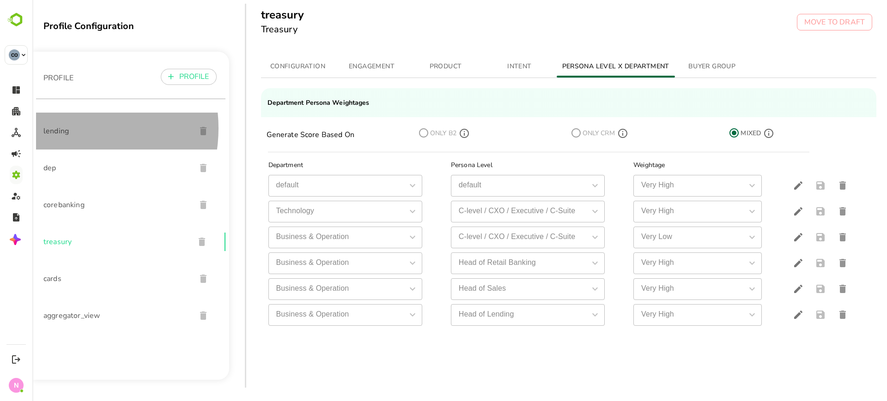
click at [64, 128] on span "lending" at bounding box center [115, 131] width 145 height 11
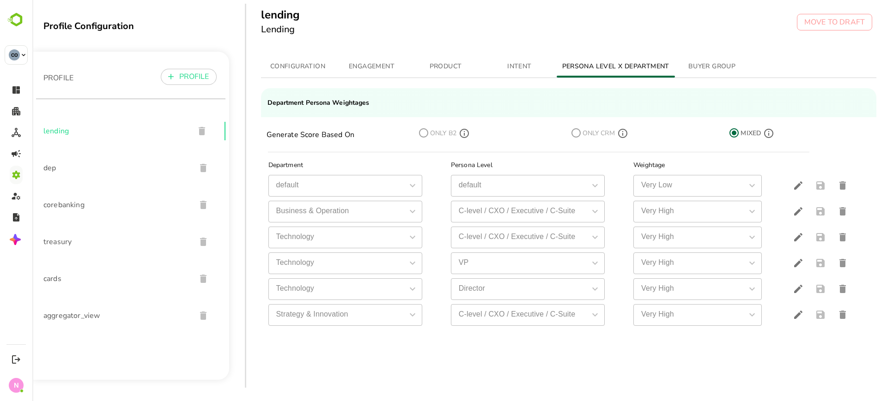
click at [50, 169] on span "dep" at bounding box center [115, 168] width 145 height 11
click at [65, 206] on span "corebanking" at bounding box center [115, 204] width 145 height 11
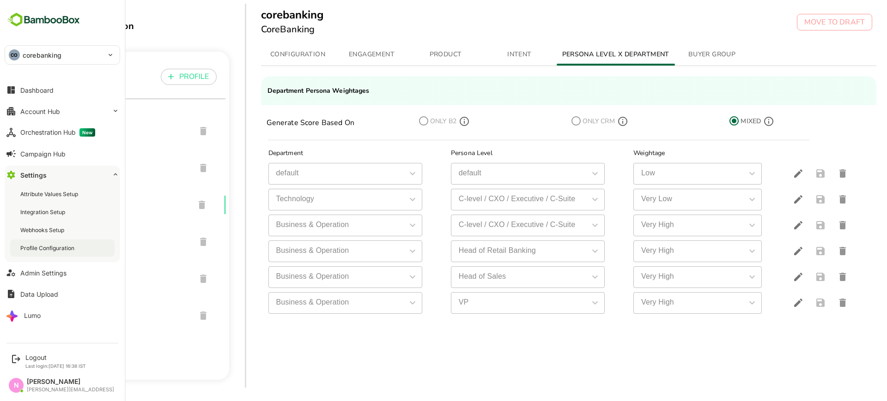
click at [64, 245] on div "Profile Configuration" at bounding box center [48, 248] width 56 height 8
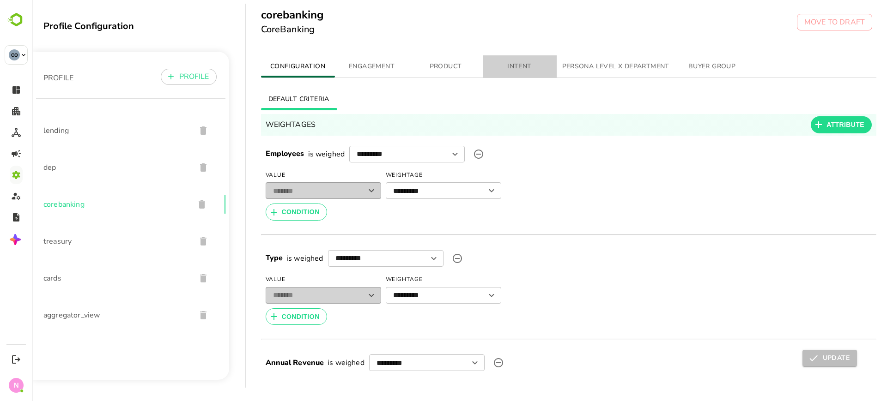
click at [525, 63] on span "INTENT" at bounding box center [519, 67] width 63 height 12
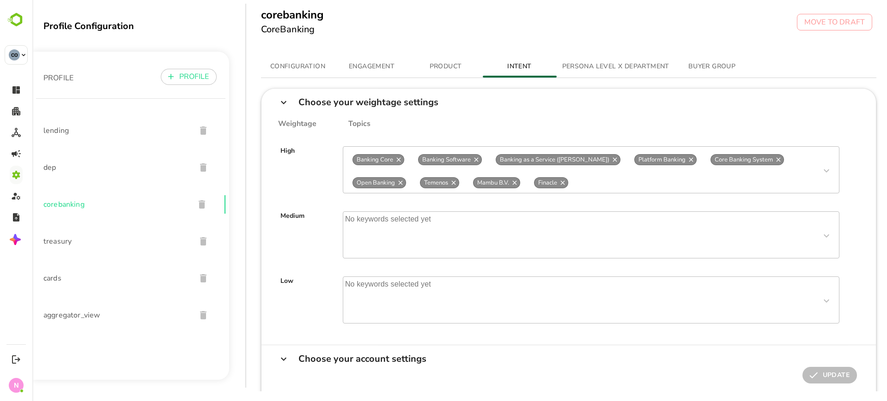
click at [117, 134] on span "lending" at bounding box center [115, 130] width 145 height 11
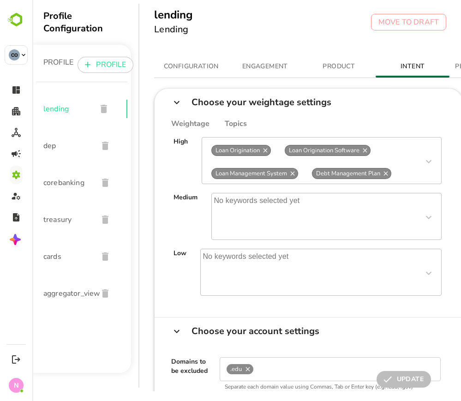
click at [334, 72] on button "PRODUCT" at bounding box center [339, 66] width 74 height 22
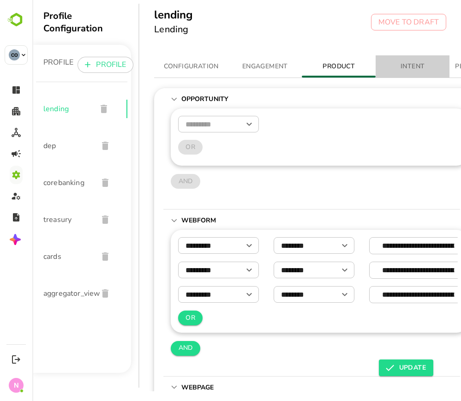
click at [402, 67] on span "INTENT" at bounding box center [412, 67] width 63 height 12
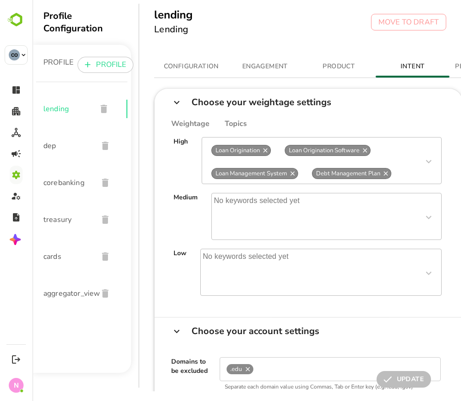
click at [60, 147] on span "dep" at bounding box center [66, 145] width 47 height 11
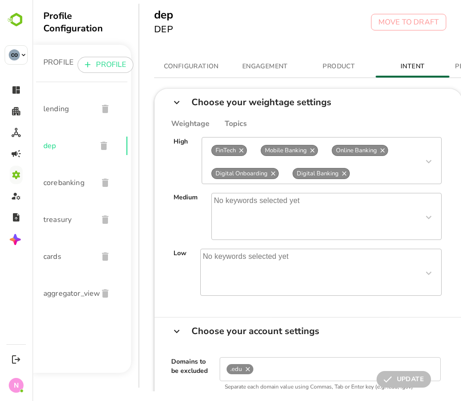
click at [337, 71] on span "PRODUCT" at bounding box center [339, 67] width 63 height 12
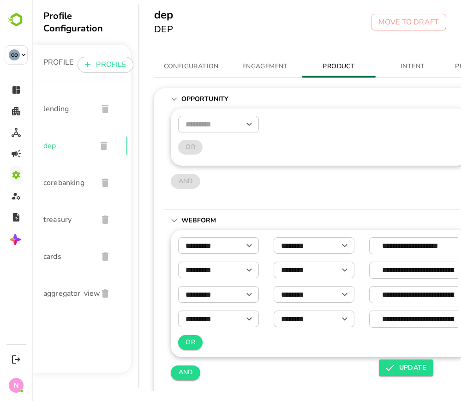
click at [422, 66] on span "INTENT" at bounding box center [412, 67] width 63 height 12
